Goal: Check status: Check status

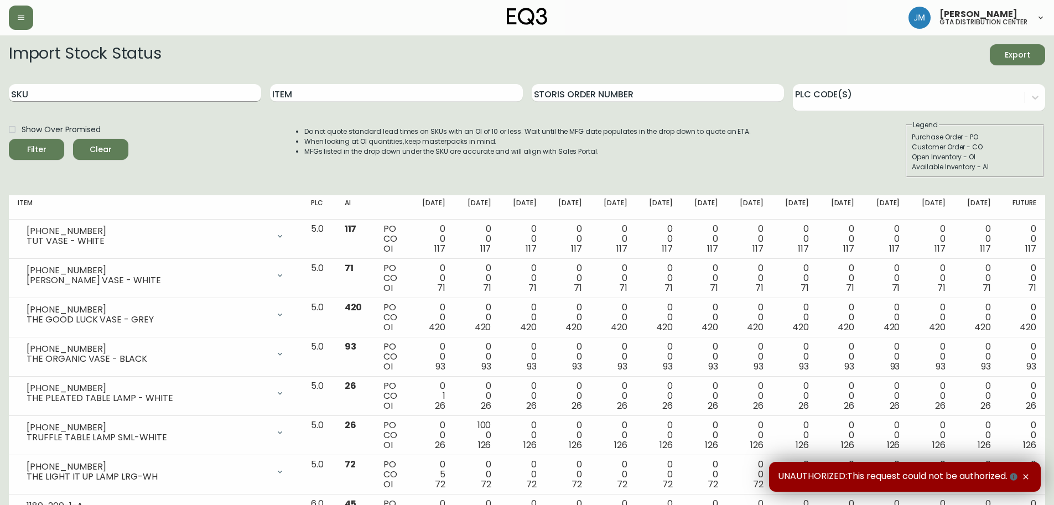
click at [138, 98] on input "SKU" at bounding box center [135, 93] width 252 height 18
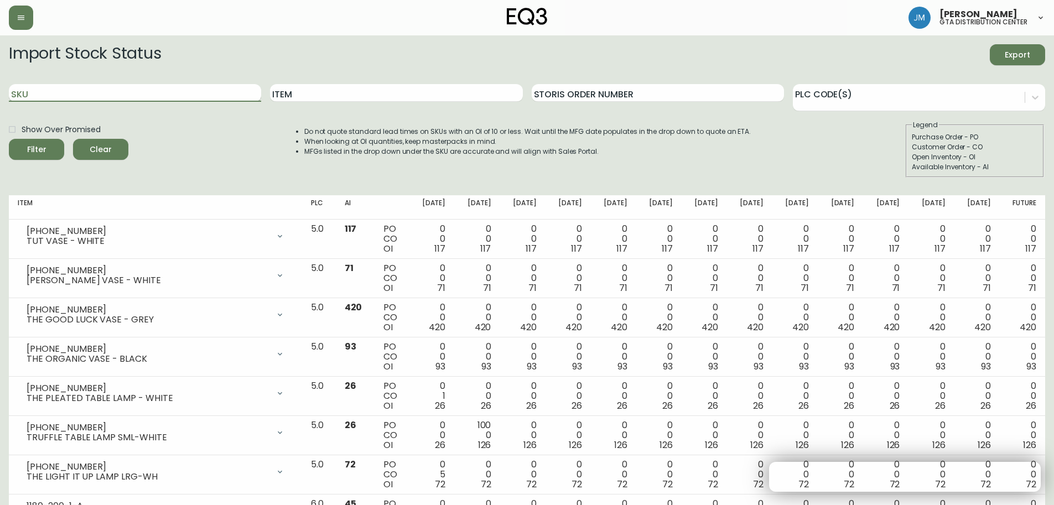
paste input "7020-031-4-B"
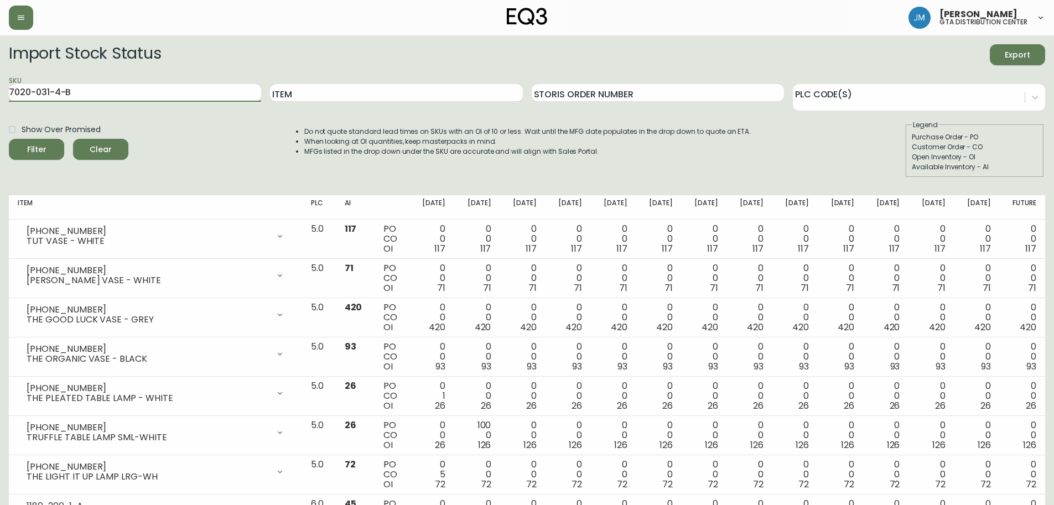
type input "7020-031-4-B"
click at [9, 139] on button "Filter" at bounding box center [36, 149] width 55 height 21
